Goal: Task Accomplishment & Management: Use online tool/utility

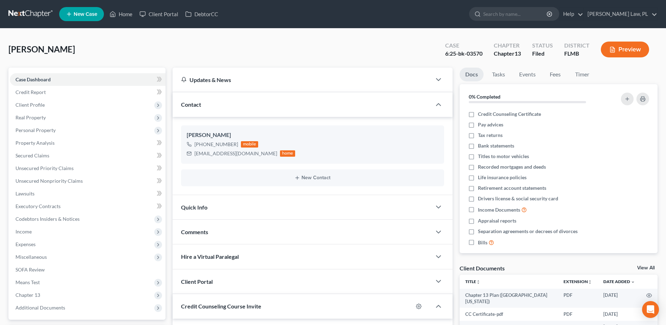
click at [0, 85] on html "Home New Case Client Portal DebtorCC [PERSON_NAME] Law, PL [PERSON_NAME][EMAIL_…" at bounding box center [333, 207] width 666 height 414
click at [214, 14] on link "DebtorCC" at bounding box center [202, 14] width 40 height 13
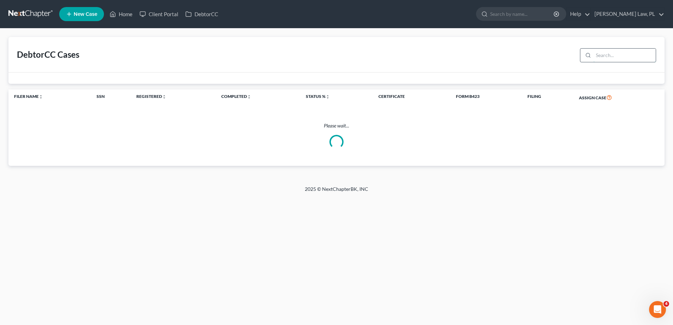
click at [609, 59] on input "search" at bounding box center [624, 55] width 62 height 13
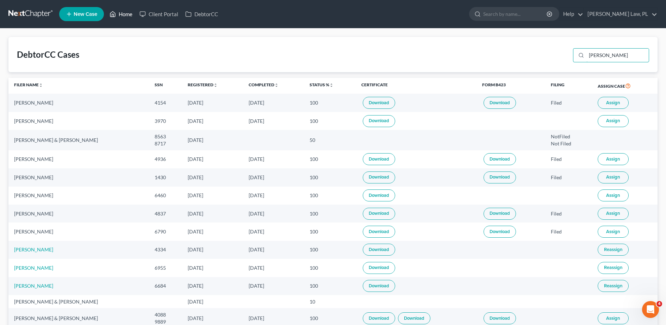
type input "[PERSON_NAME]"
click at [126, 12] on link "Home" at bounding box center [121, 14] width 30 height 13
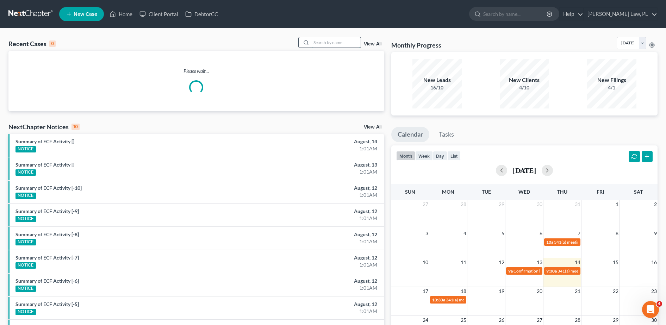
click at [318, 45] on input "search" at bounding box center [335, 42] width 49 height 10
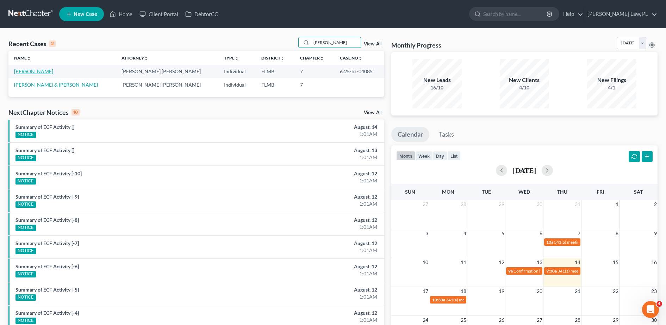
type input "[PERSON_NAME]"
click at [44, 74] on link "[PERSON_NAME]" at bounding box center [33, 71] width 39 height 6
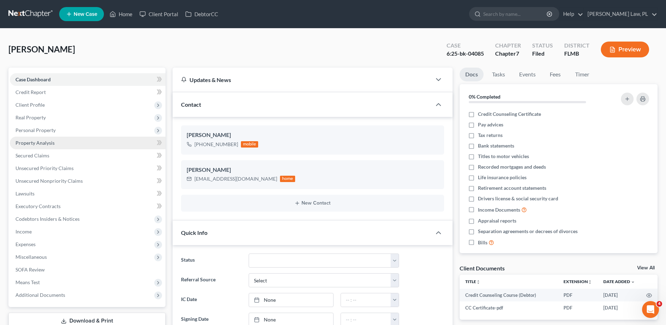
click at [86, 147] on link "Property Analysis" at bounding box center [88, 143] width 156 height 13
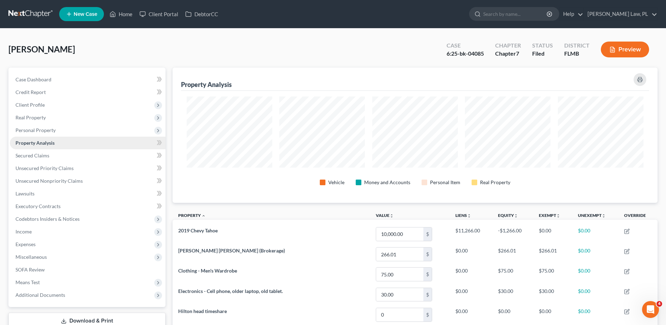
scroll to position [0, 0]
click at [38, 235] on span "Income" at bounding box center [88, 231] width 156 height 13
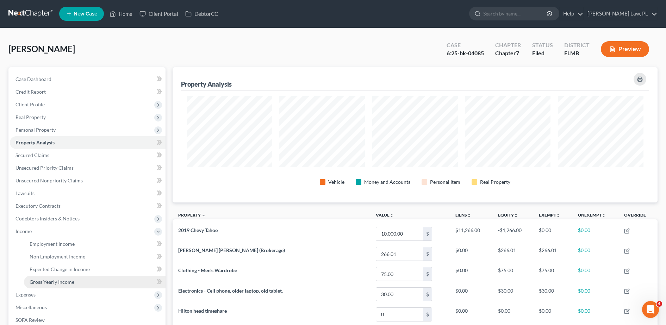
click at [60, 283] on span "Gross Yearly Income" at bounding box center [52, 282] width 45 height 6
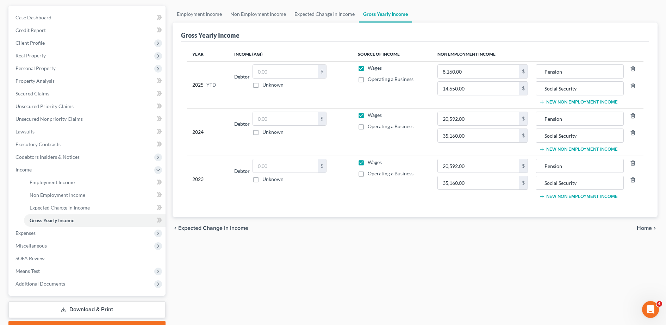
scroll to position [63, 0]
click at [70, 183] on span "Employment Income" at bounding box center [52, 182] width 45 height 6
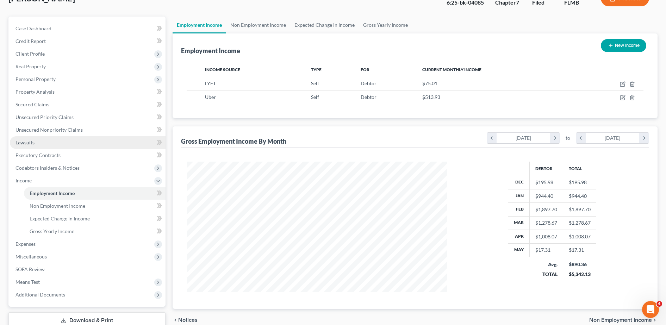
scroll to position [61, 0]
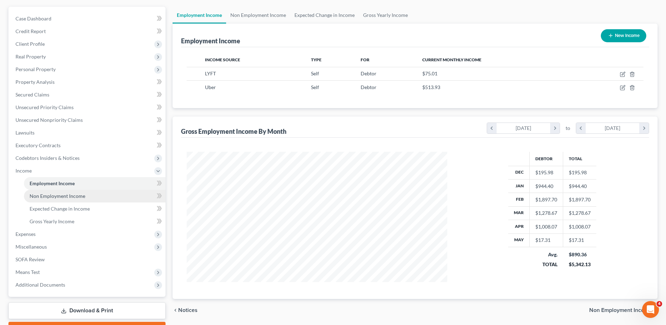
click at [70, 199] on link "Non Employment Income" at bounding box center [95, 196] width 142 height 13
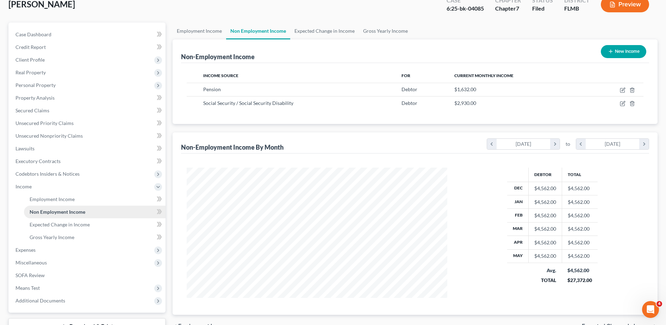
scroll to position [130, 275]
click at [69, 224] on span "Expected Change in Income" at bounding box center [60, 224] width 60 height 6
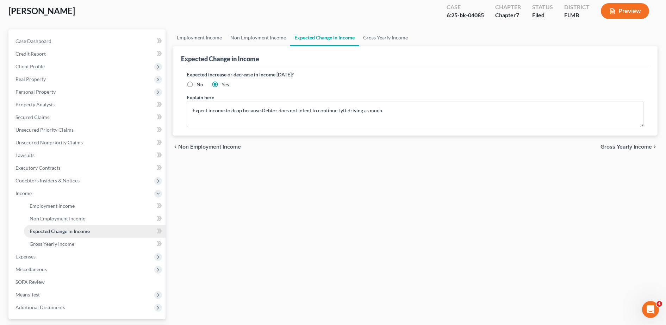
scroll to position [39, 0]
click at [70, 241] on span "Gross Yearly Income" at bounding box center [52, 244] width 45 height 6
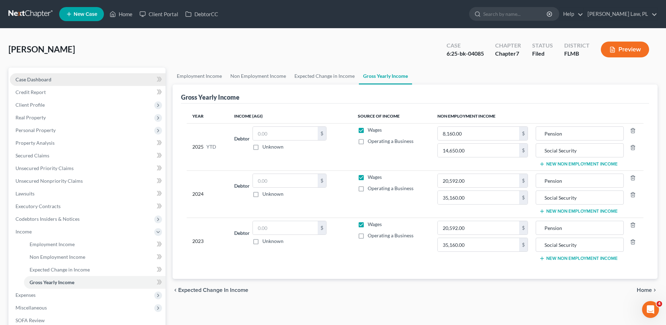
click at [93, 80] on link "Case Dashboard" at bounding box center [88, 79] width 156 height 13
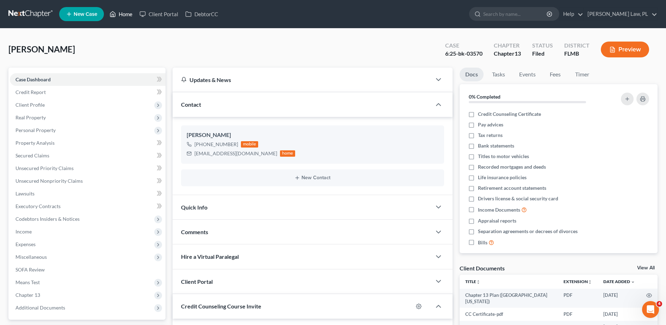
click at [124, 15] on link "Home" at bounding box center [121, 14] width 30 height 13
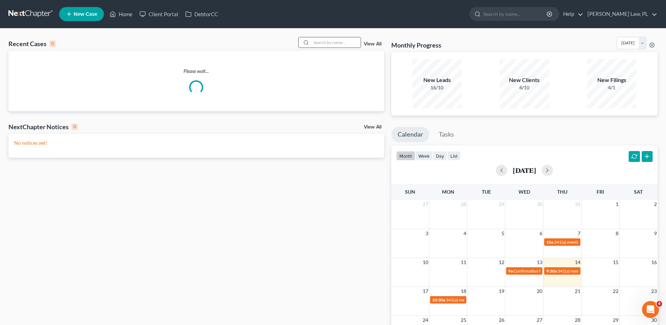
click at [351, 39] on input "search" at bounding box center [335, 42] width 49 height 10
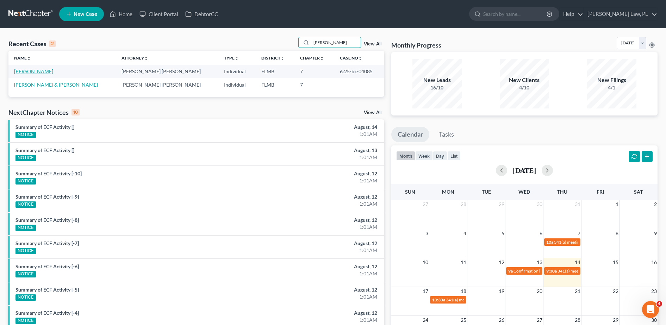
type input "[PERSON_NAME]"
click at [20, 71] on link "[PERSON_NAME]" at bounding box center [33, 71] width 39 height 6
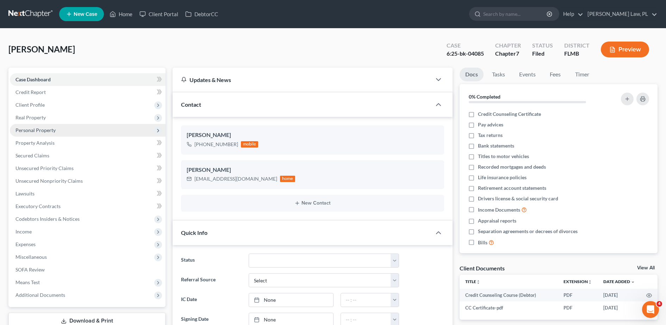
click at [71, 127] on span "Personal Property" at bounding box center [88, 130] width 156 height 13
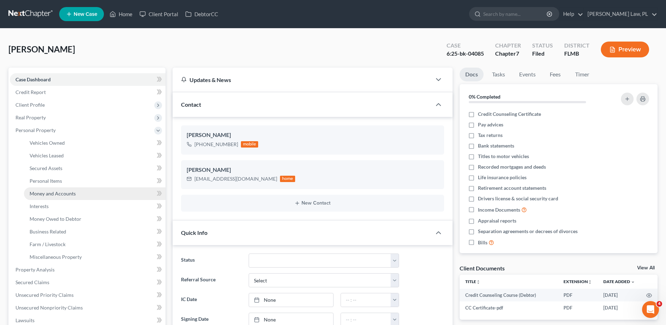
click at [75, 192] on link "Money and Accounts" at bounding box center [95, 193] width 142 height 13
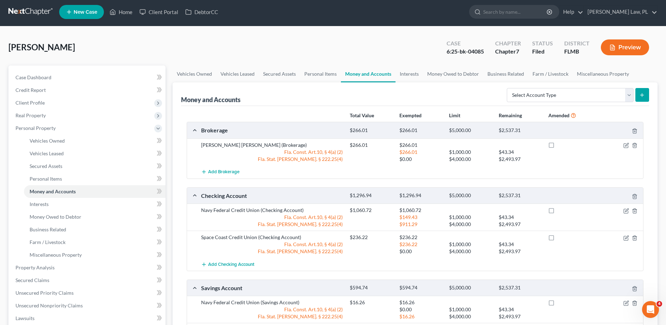
scroll to position [1, 0]
